Goal: Information Seeking & Learning: Learn about a topic

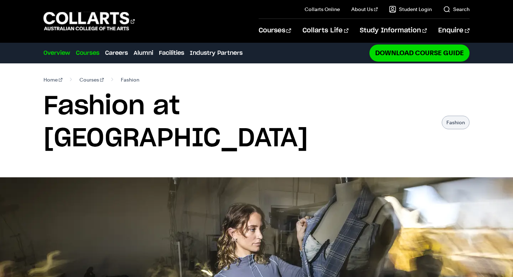
click at [90, 54] on link "Courses" at bounding box center [88, 53] width 24 height 9
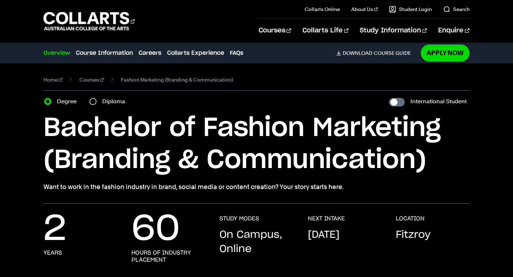
scroll to position [27, 0]
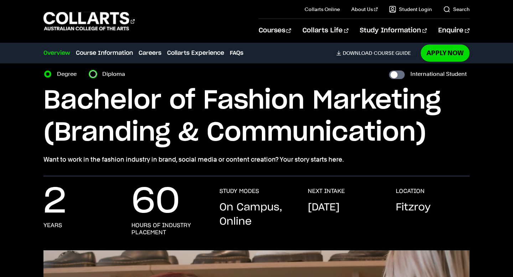
click at [96, 72] on input "Diploma" at bounding box center [92, 74] width 7 height 7
radio input "true"
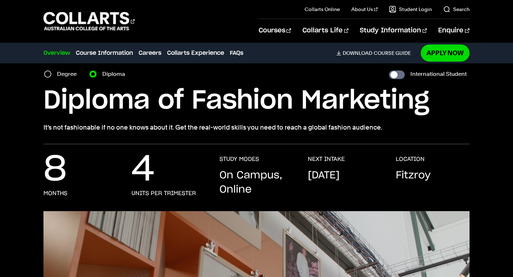
click at [54, 73] on div "Degree" at bounding box center [62, 74] width 37 height 10
click at [50, 71] on input "Degree" at bounding box center [47, 74] width 7 height 7
radio input "true"
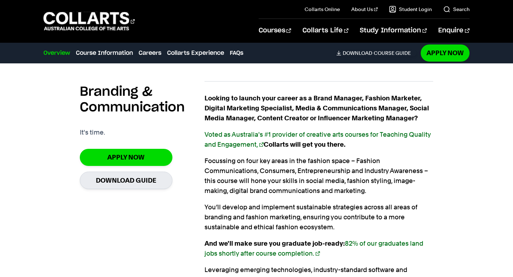
scroll to position [465, 0]
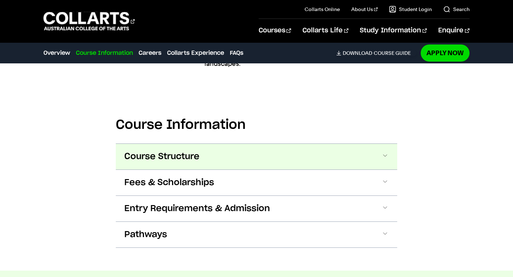
click at [175, 156] on span "Course Structure" at bounding box center [161, 156] width 75 height 11
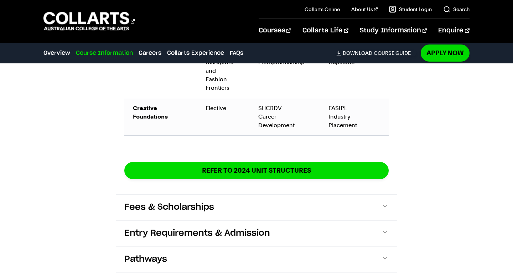
scroll to position [1270, 0]
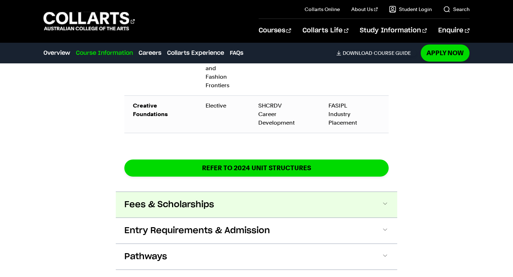
click at [192, 206] on button "Fees & Scholarships" at bounding box center [256, 205] width 281 height 26
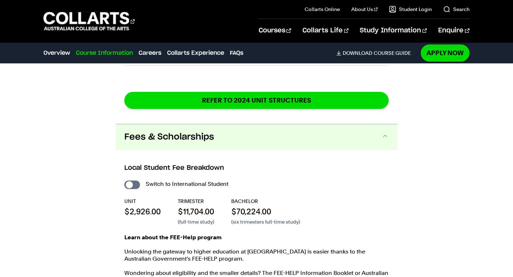
scroll to position [1390, 0]
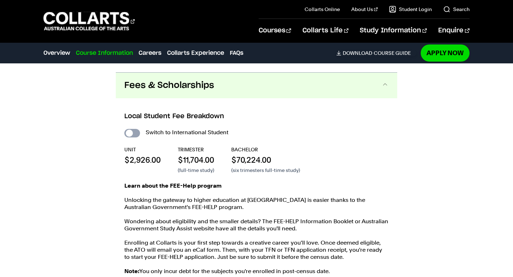
click at [133, 129] on input "International Student" at bounding box center [132, 133] width 16 height 9
checkbox input "true"
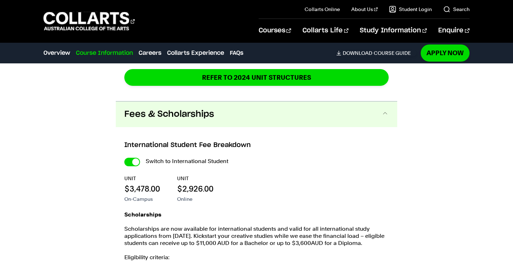
scroll to position [1541, 0]
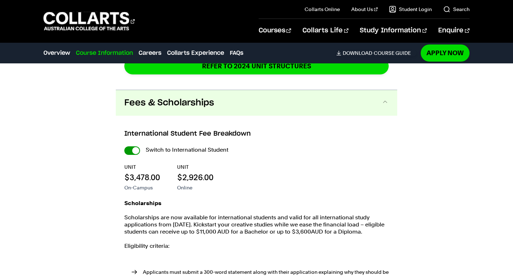
click at [0, 0] on input "International Student" at bounding box center [0, 0] width 0 height 0
checkbox input "false"
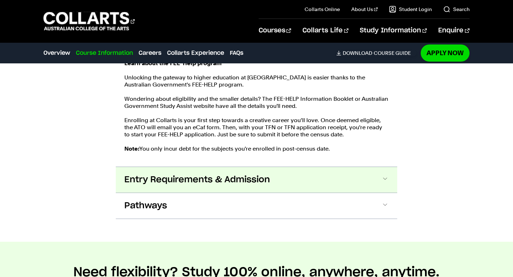
click at [176, 174] on span "Entry Requirements & Admission" at bounding box center [197, 179] width 146 height 11
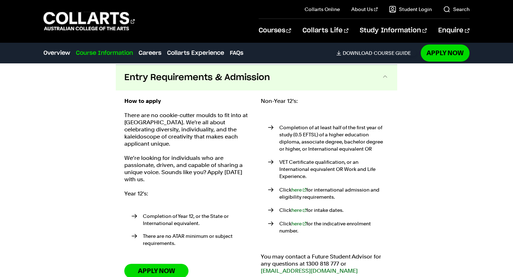
scroll to position [1615, 0]
click at [176, 76] on button "Entry Requirements & Admission" at bounding box center [256, 77] width 281 height 26
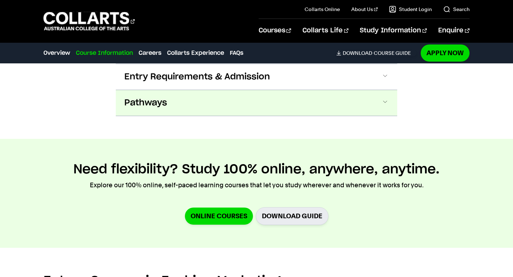
click at [178, 90] on button "Pathways" at bounding box center [256, 103] width 281 height 26
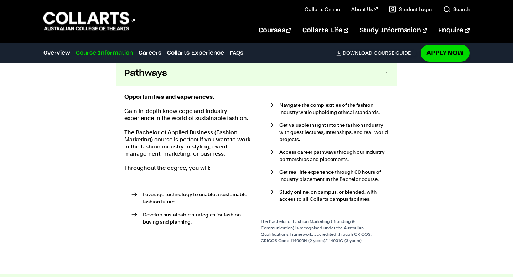
scroll to position [1504, 0]
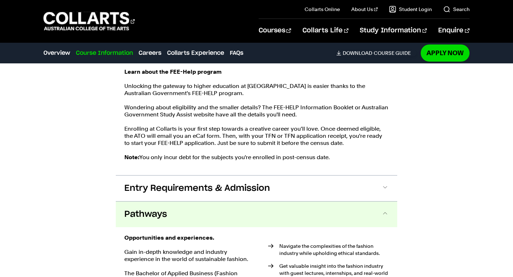
click at [184, 209] on button "Pathways" at bounding box center [256, 215] width 281 height 26
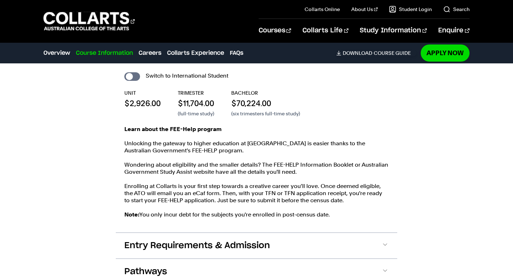
scroll to position [1357, 0]
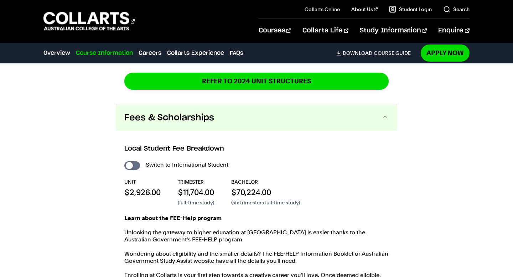
click at [180, 112] on span "Fees & Scholarships" at bounding box center [169, 117] width 90 height 11
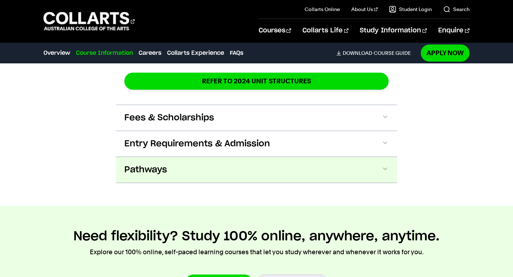
click at [180, 169] on button "Pathways" at bounding box center [256, 170] width 281 height 26
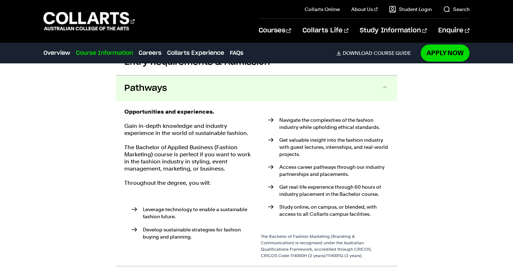
scroll to position [1442, 0]
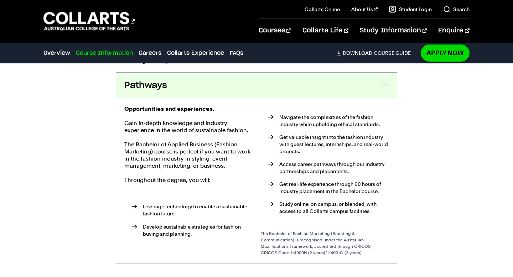
click at [160, 87] on button "Pathways" at bounding box center [256, 86] width 281 height 26
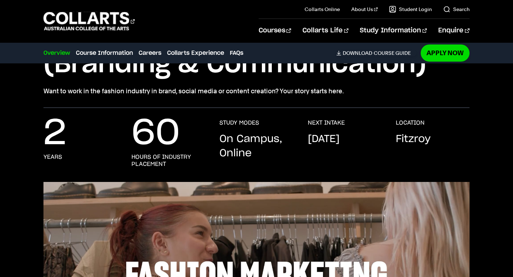
scroll to position [95, 0]
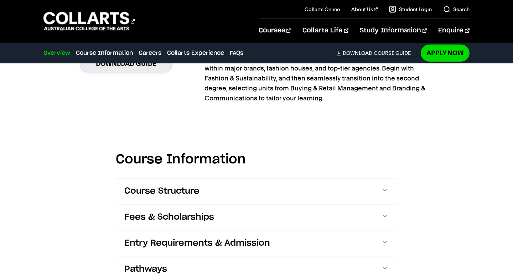
scroll to position [766, 0]
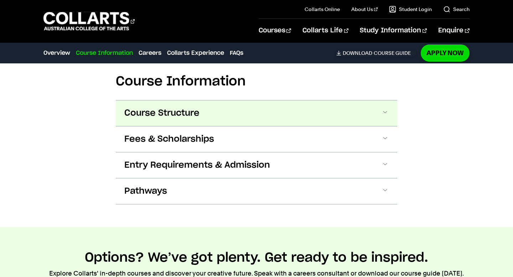
click at [208, 110] on button "Course Structure" at bounding box center [256, 113] width 281 height 26
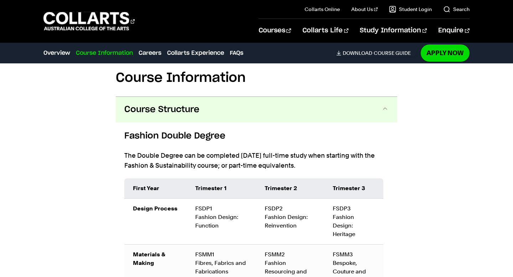
scroll to position [769, 0]
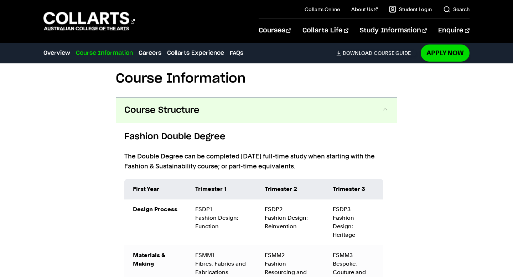
click at [194, 113] on span "Course Structure" at bounding box center [161, 110] width 75 height 11
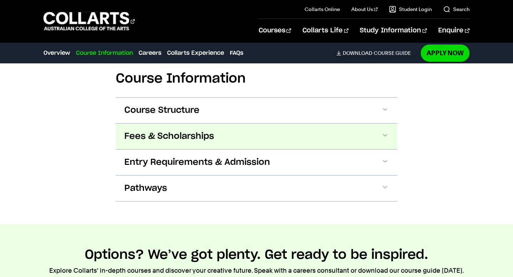
click at [190, 135] on span "Fees & Scholarships" at bounding box center [169, 136] width 90 height 11
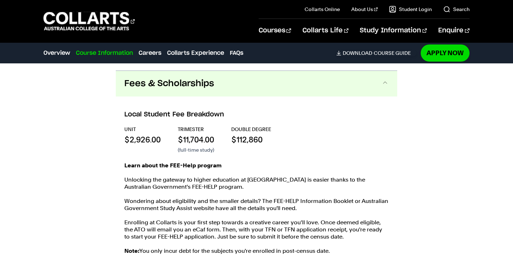
scroll to position [829, 0]
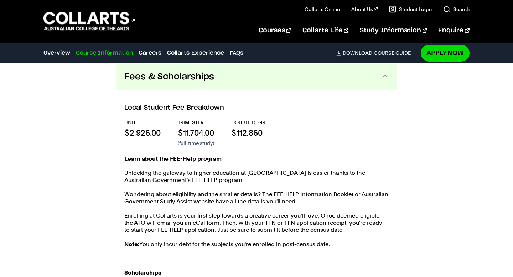
click at [198, 82] on span "Fees & Scholarships" at bounding box center [169, 76] width 90 height 11
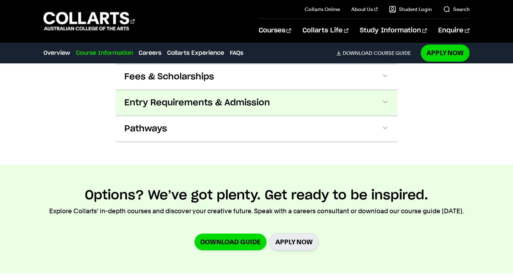
click at [196, 101] on span "Entry Requirements & Admission" at bounding box center [197, 102] width 146 height 11
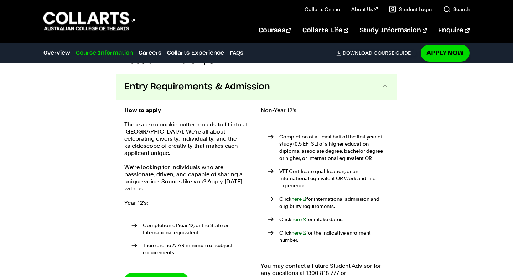
scroll to position [855, 0]
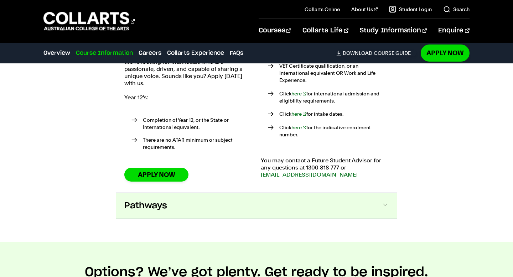
click at [166, 200] on span "Pathways" at bounding box center [145, 205] width 43 height 11
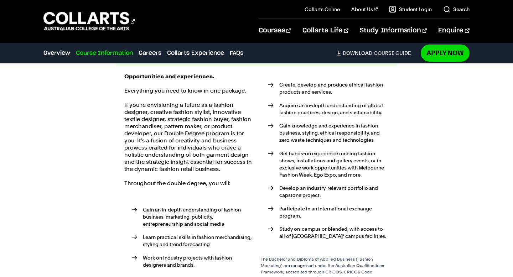
scroll to position [1104, 0]
